Goal: Task Accomplishment & Management: Manage account settings

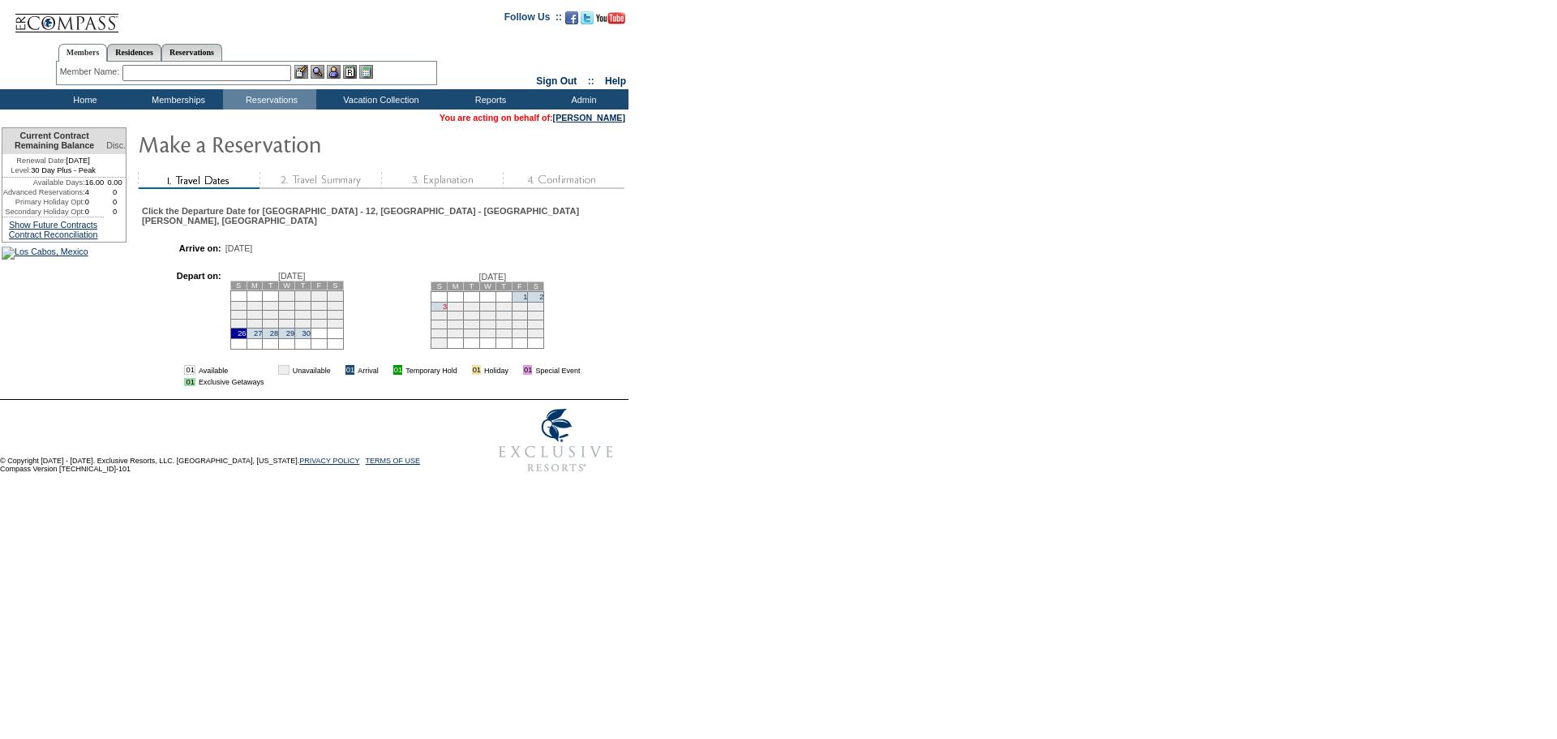
click at [447, 311] on link "3" at bounding box center [445, 306] width 4 height 8
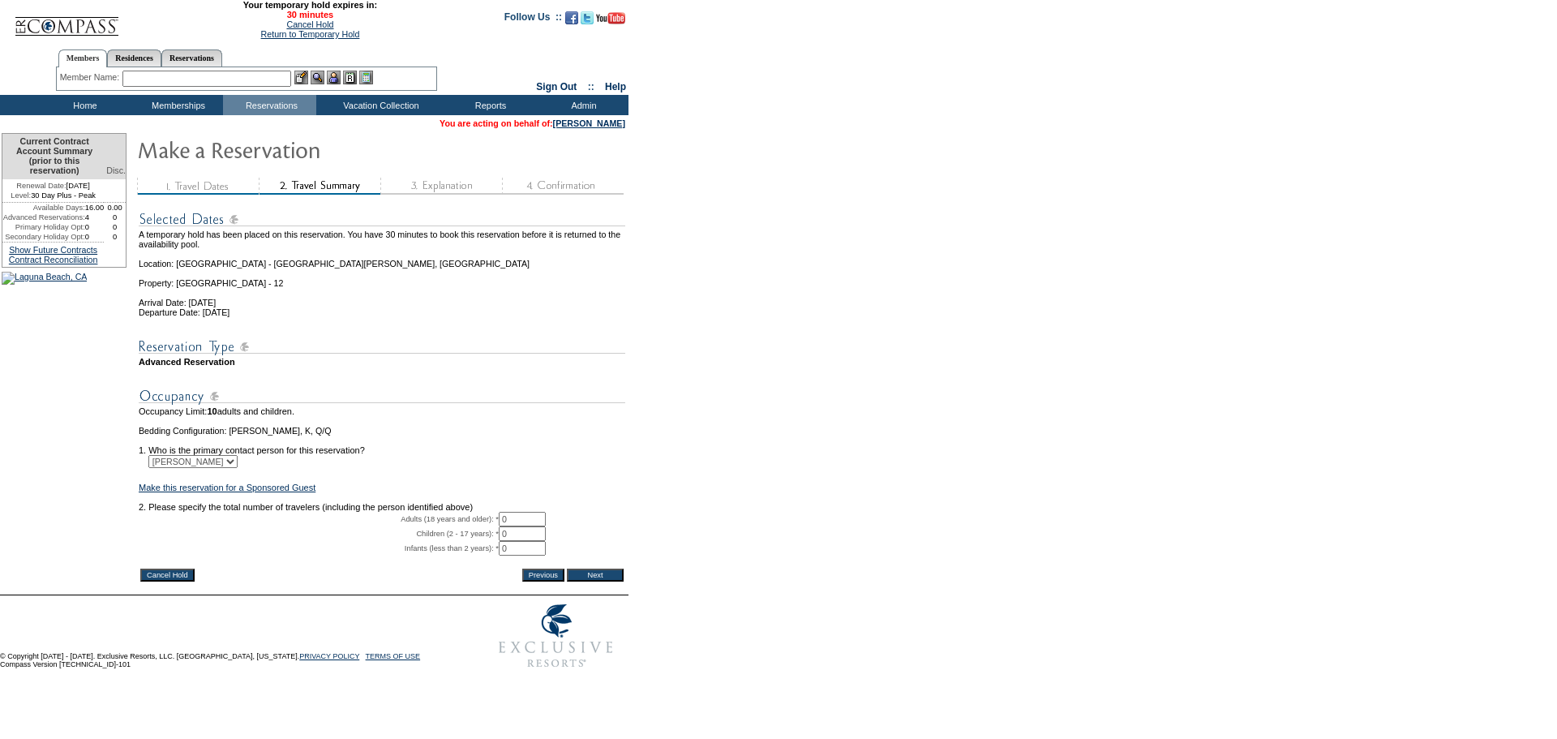
drag, startPoint x: 521, startPoint y: 544, endPoint x: 487, endPoint y: 538, distance: 34.7
click at [487, 526] on tr "Adults (18 years and older): * 0 * *" at bounding box center [382, 519] width 487 height 15
type input "2"
click at [594, 581] on input "Next" at bounding box center [595, 574] width 57 height 13
